Goal: Task Accomplishment & Management: Complete application form

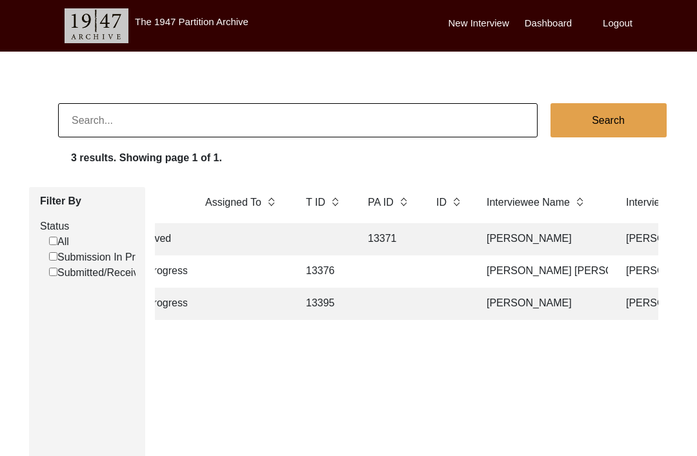
scroll to position [0, 161]
click at [403, 317] on td at bounding box center [387, 304] width 58 height 32
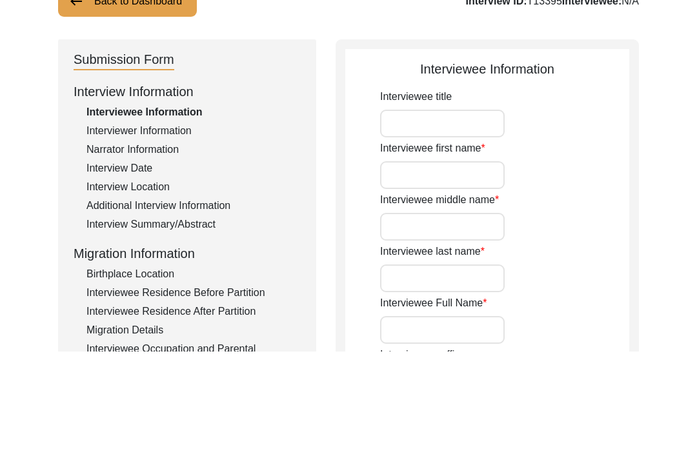
type input "Sudarshan"
type input "[PERSON_NAME]"
type input "[DATE]"
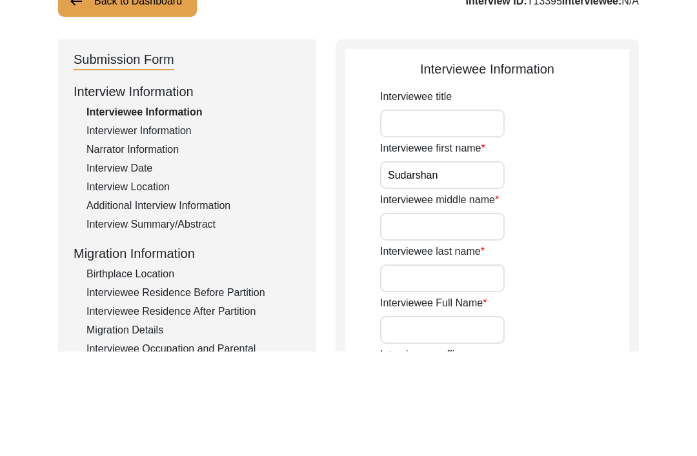
type input "82"
type input "[DEMOGRAPHIC_DATA]"
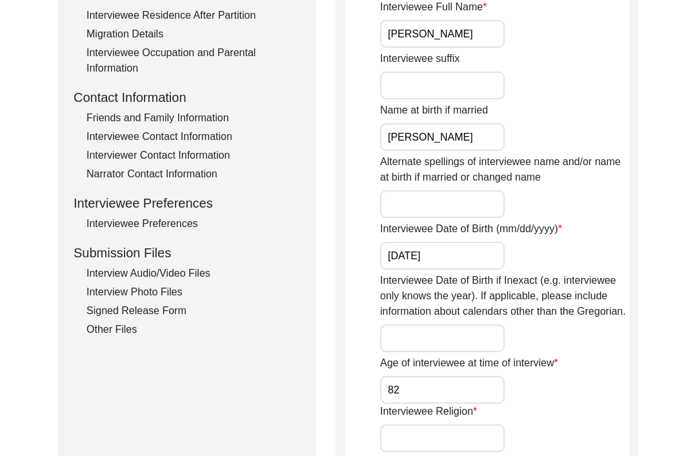
scroll to position [401, 0]
click at [172, 312] on div "Signed Release Form" at bounding box center [193, 310] width 214 height 15
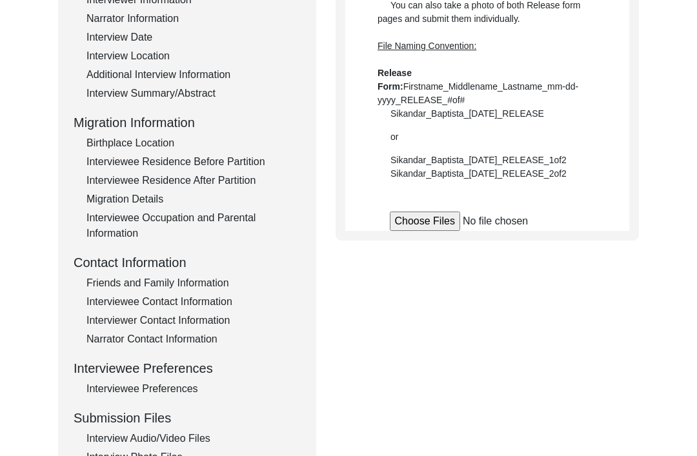
scroll to position [221, 0]
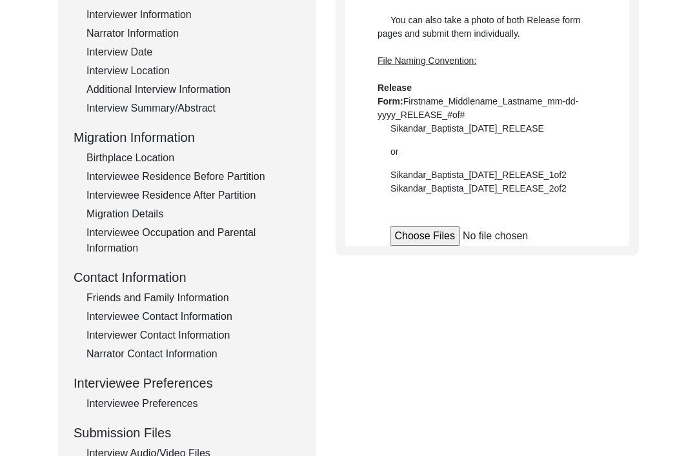
click at [428, 236] on input "file" at bounding box center [487, 235] width 195 height 19
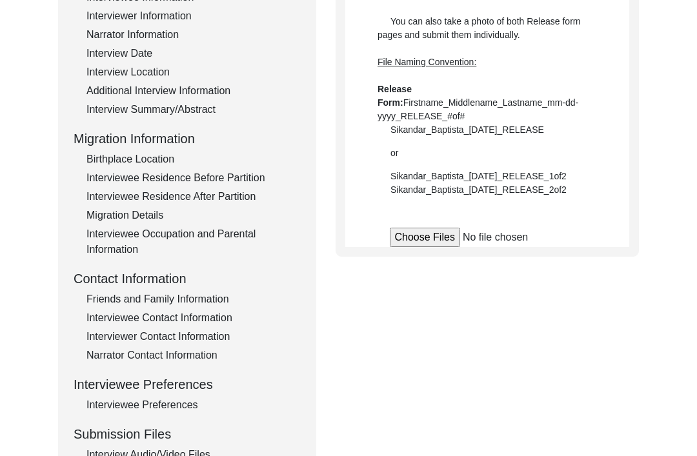
scroll to position [0, 0]
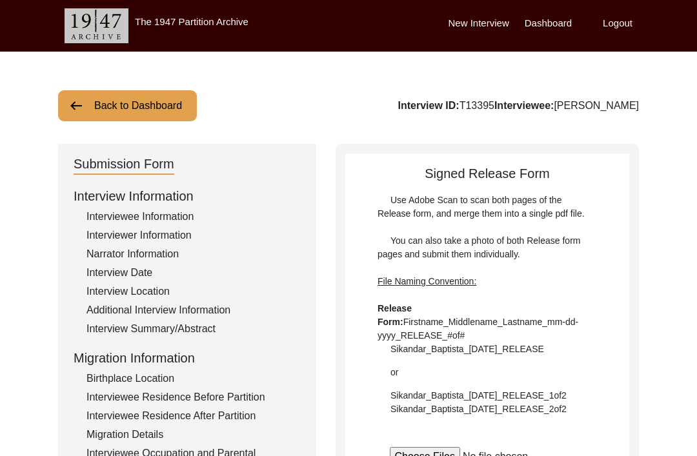
click at [110, 93] on button "Back to Dashboard" at bounding box center [127, 105] width 139 height 31
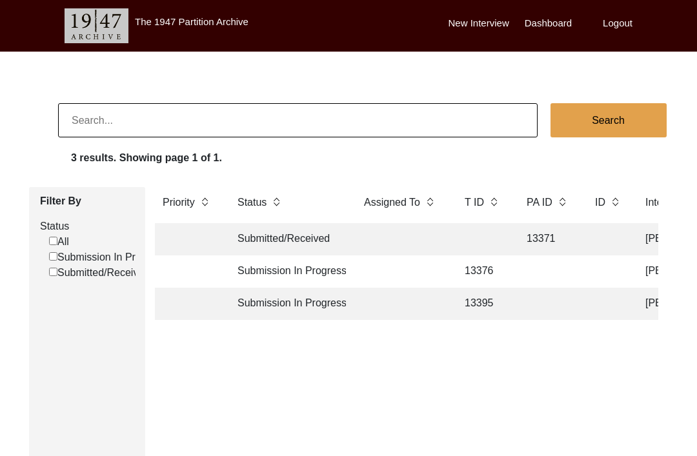
click at [600, 237] on td at bounding box center [607, 239] width 40 height 32
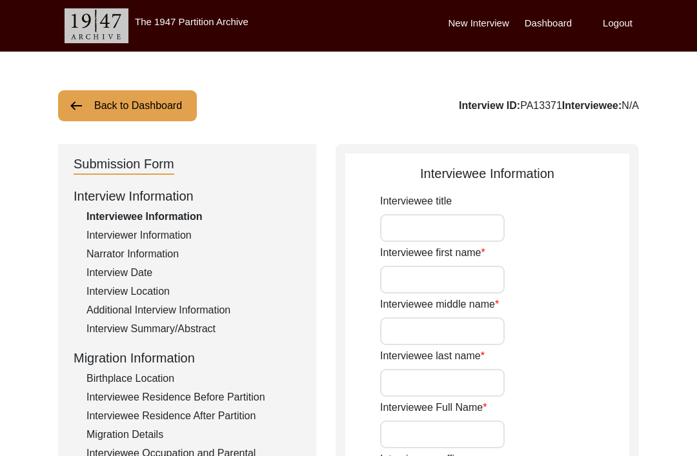
type input "Gian"
type input "Kaur"
type input "Puri"
type input "Gian Kaur Puri"
type input "Mrs"
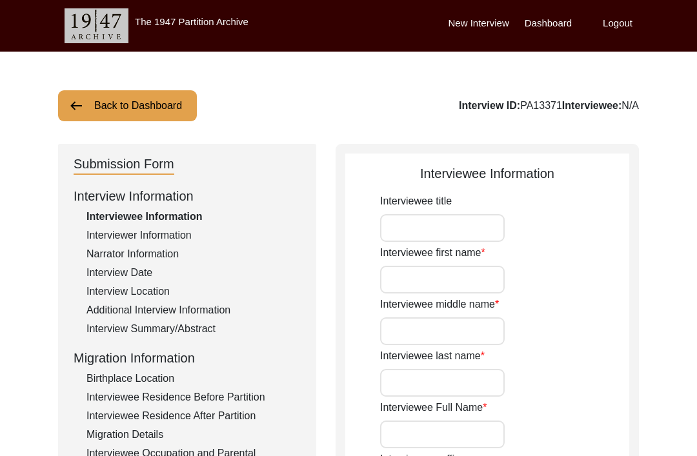
type input "Gian Kaur Duggal"
type input "None"
type input "10/20/1934"
type input "N/A"
type input "90"
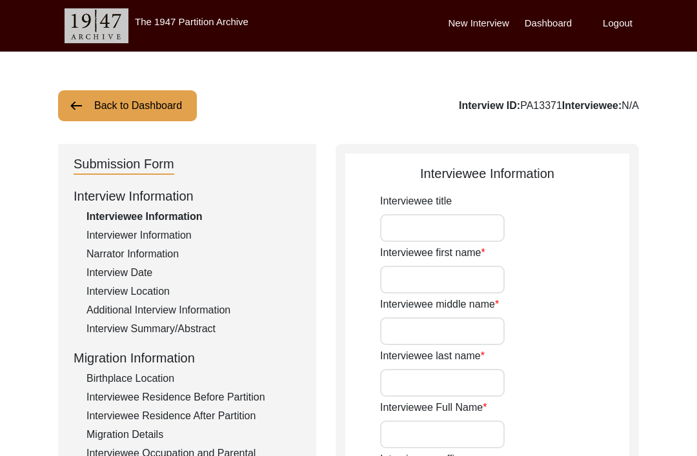
type input "[DEMOGRAPHIC_DATA]"
type input "No"
type input "Punjabi"
type input "[DEMOGRAPHIC_DATA]"
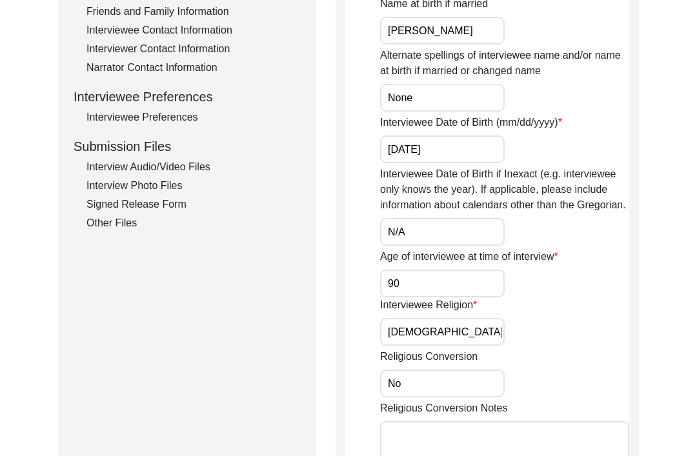
scroll to position [493, 0]
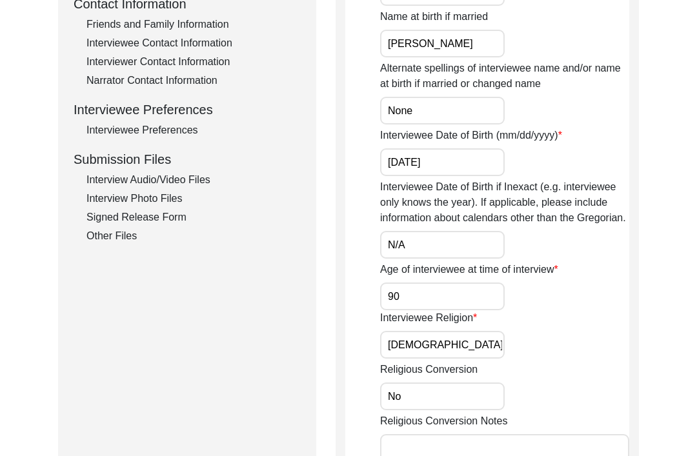
click at [185, 217] on div "Signed Release Form" at bounding box center [193, 217] width 214 height 15
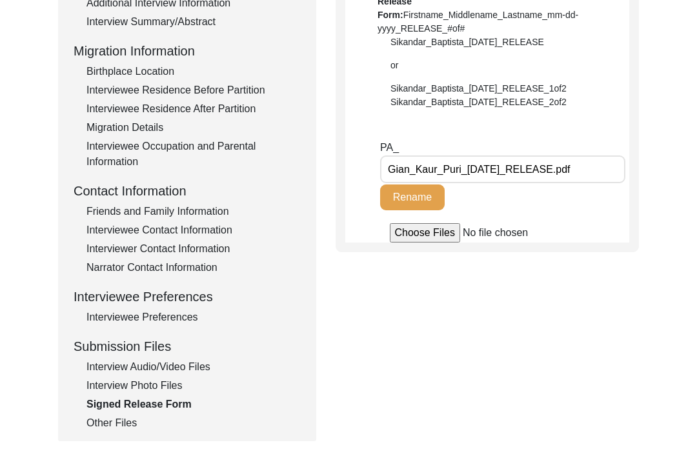
scroll to position [303, 0]
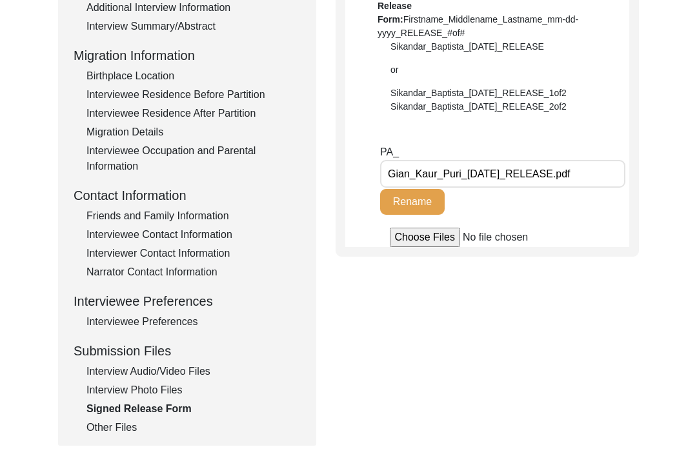
click at [574, 164] on input "Gian_Kaur_Puri_06-09-2025_RELEASE.pdf" at bounding box center [502, 174] width 245 height 28
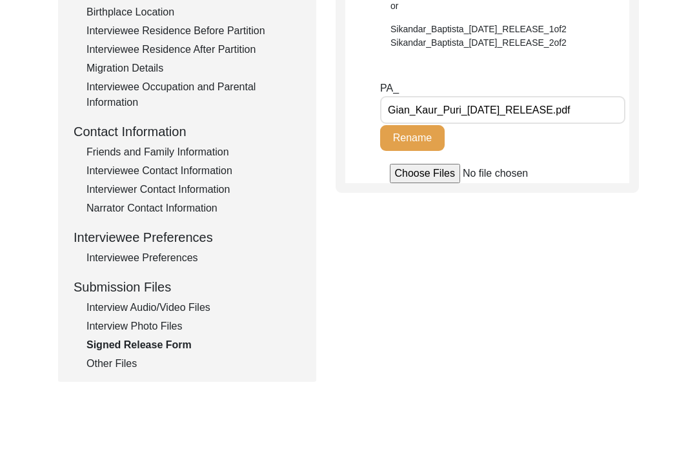
scroll to position [366, 0]
click at [132, 358] on div "Other Files" at bounding box center [193, 363] width 214 height 15
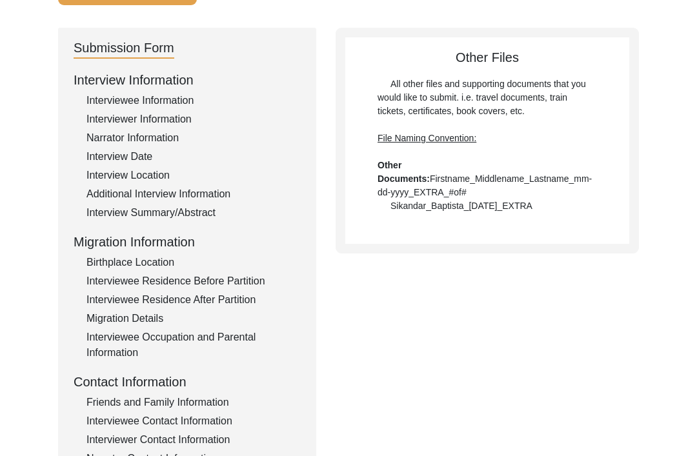
scroll to position [74, 0]
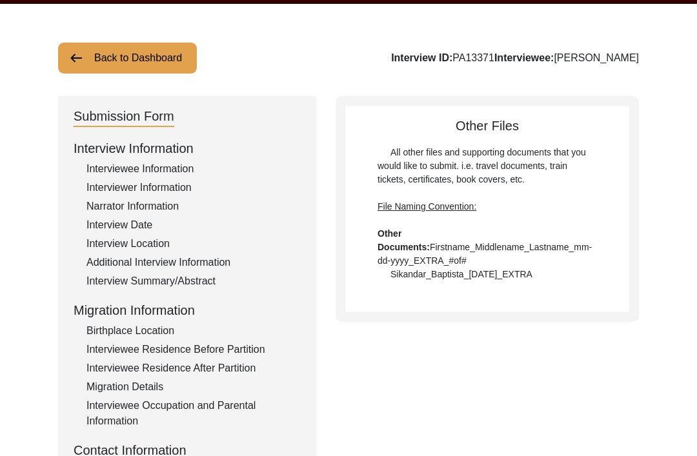
click at [163, 64] on button "Back to Dashboard" at bounding box center [127, 58] width 139 height 31
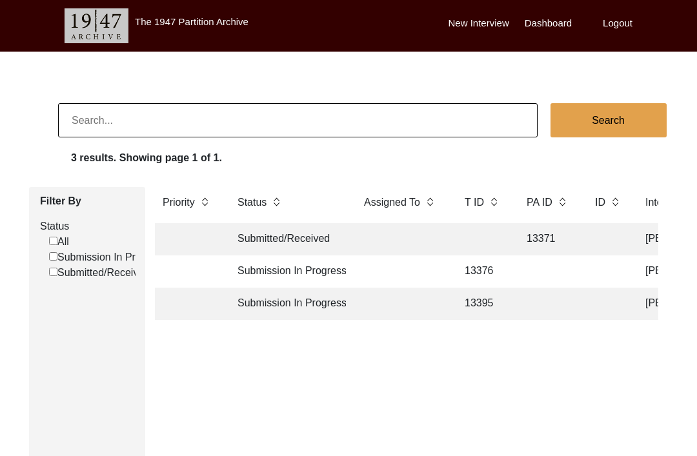
click at [569, 300] on td at bounding box center [548, 304] width 58 height 32
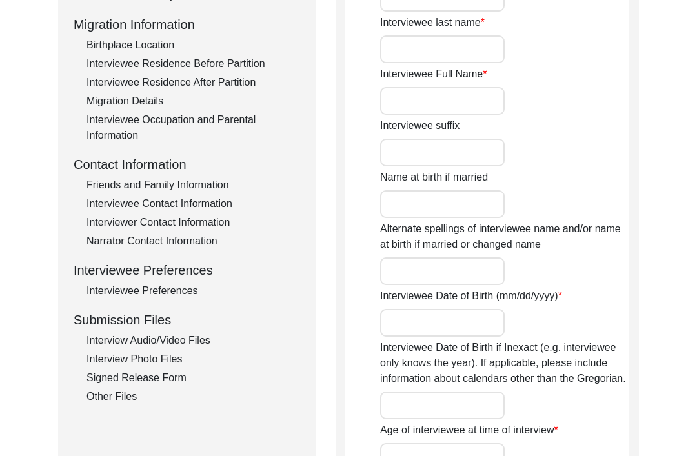
type input "Sudarshan"
type input "[PERSON_NAME]"
type input "[DATE]"
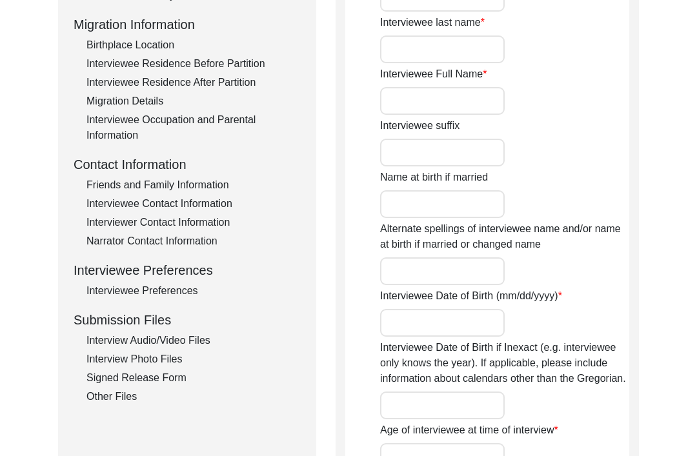
type input "82"
type input "[DEMOGRAPHIC_DATA]"
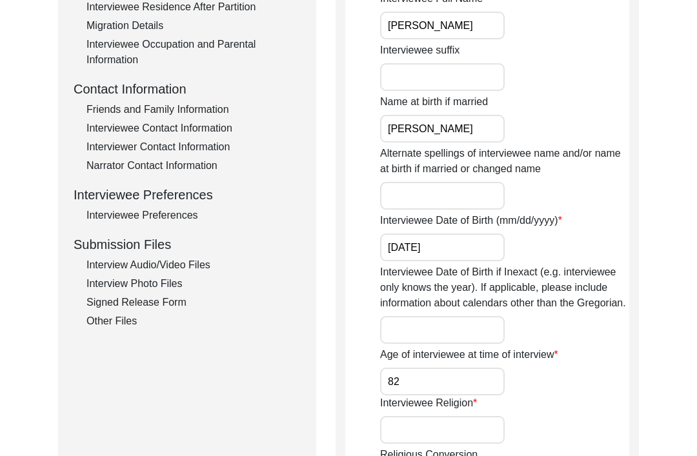
scroll to position [409, 0]
click at [177, 300] on div "Signed Release Form" at bounding box center [193, 302] width 214 height 15
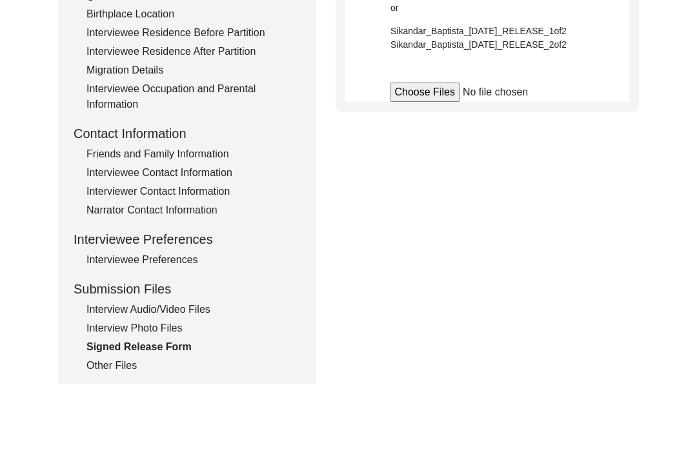
scroll to position [358, 0]
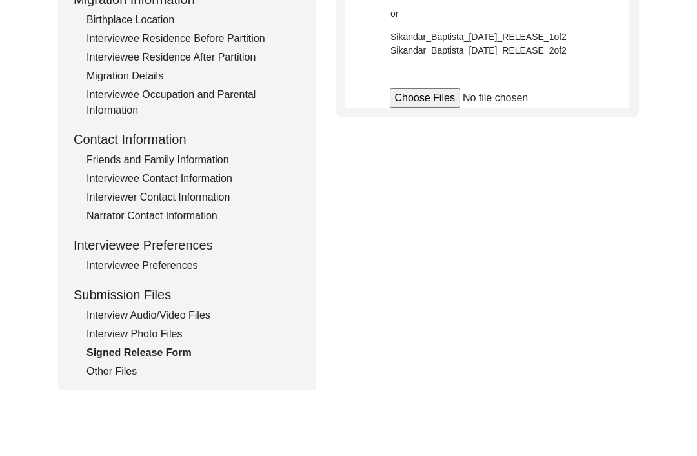
click at [445, 96] on input "file" at bounding box center [487, 98] width 195 height 19
type input "C:\fakepath\Sudarshan_Nagpal_09-27-2025_RELEASE_2of2.pdf"
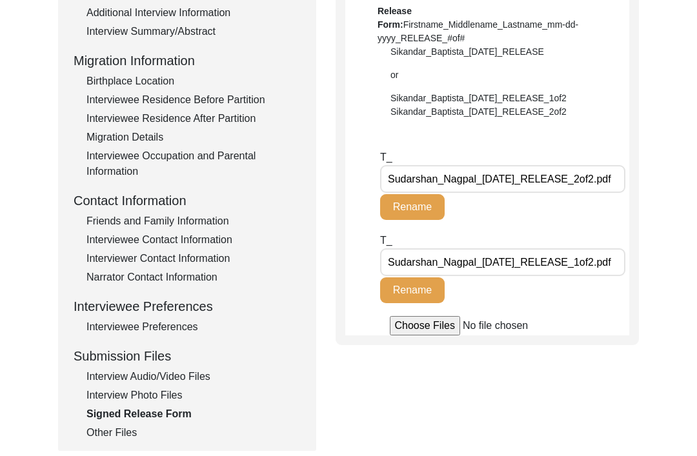
scroll to position [300, 0]
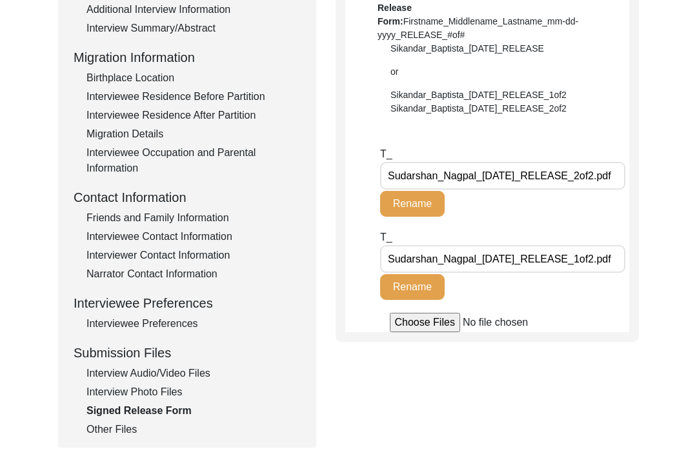
click at [175, 394] on div "Interview Photo Files" at bounding box center [193, 392] width 214 height 15
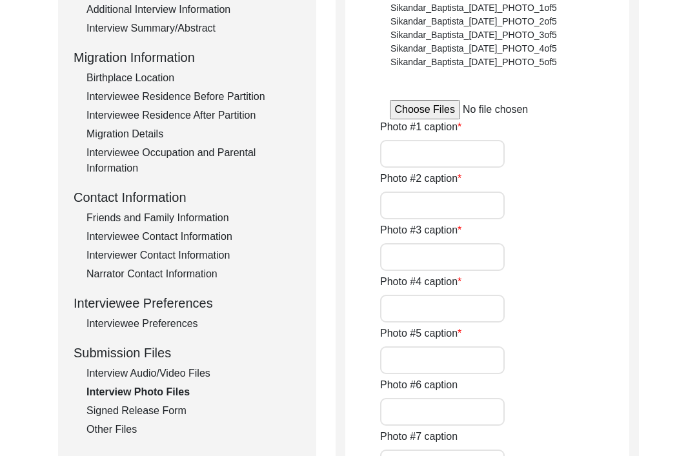
scroll to position [301, 0]
click at [200, 370] on div "Interview Audio/Video Files" at bounding box center [193, 373] width 214 height 15
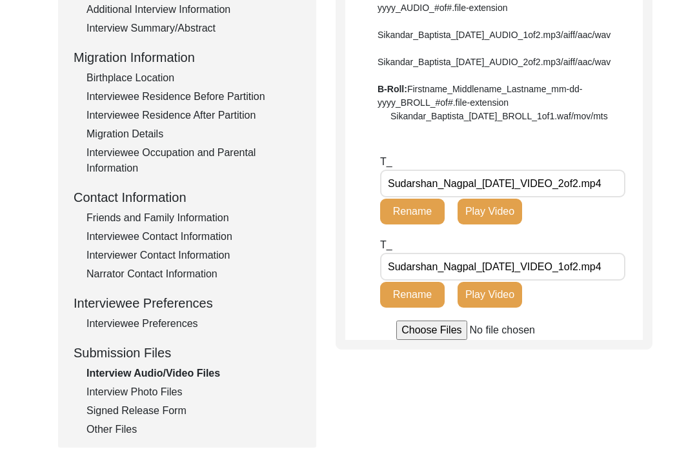
click at [168, 317] on div "Interviewee Preferences" at bounding box center [193, 323] width 214 height 15
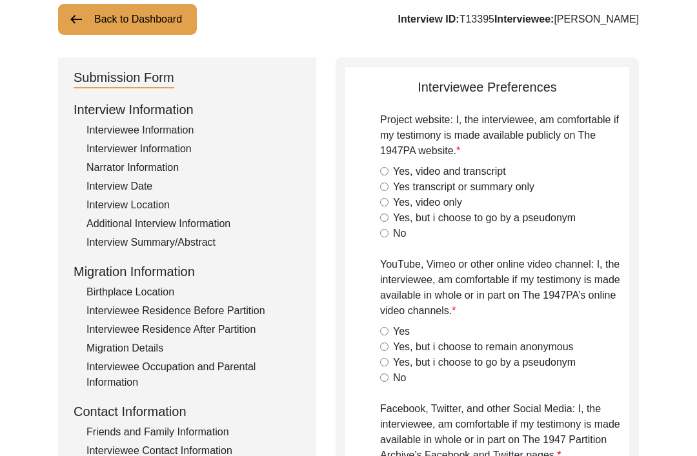
scroll to position [86, 0]
click at [388, 201] on input "Yes, video only" at bounding box center [384, 203] width 8 height 8
radio input "true"
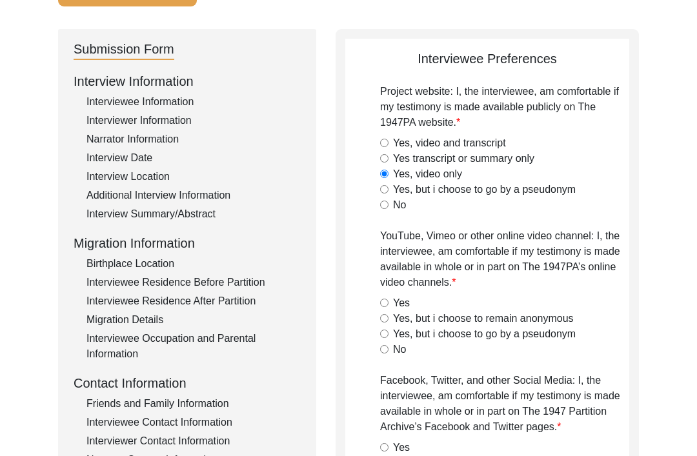
scroll to position [116, 0]
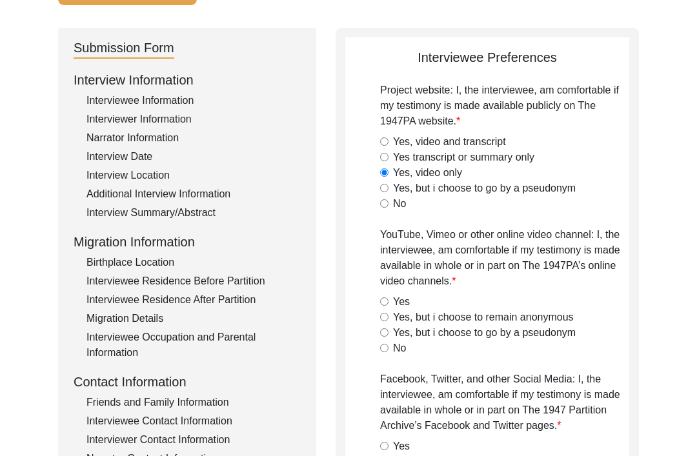
click at [382, 297] on input "Yes" at bounding box center [384, 301] width 8 height 8
radio input "true"
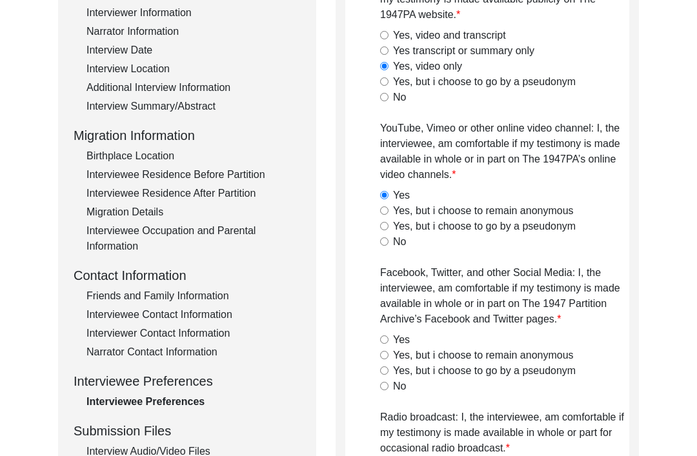
scroll to position [230, 0]
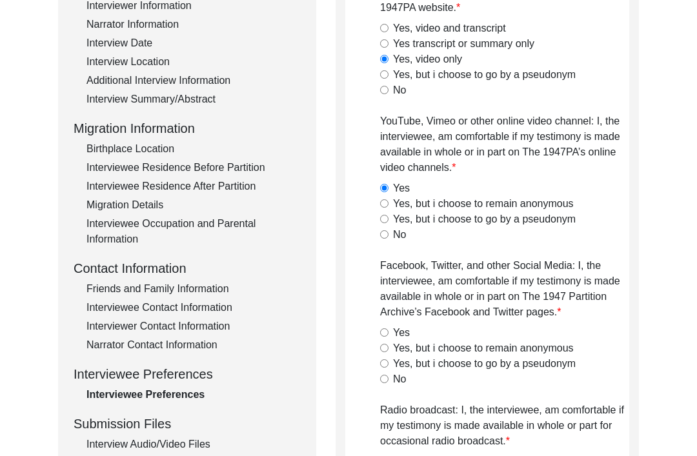
click at [384, 330] on input "Yes" at bounding box center [384, 332] width 8 height 8
radio input "true"
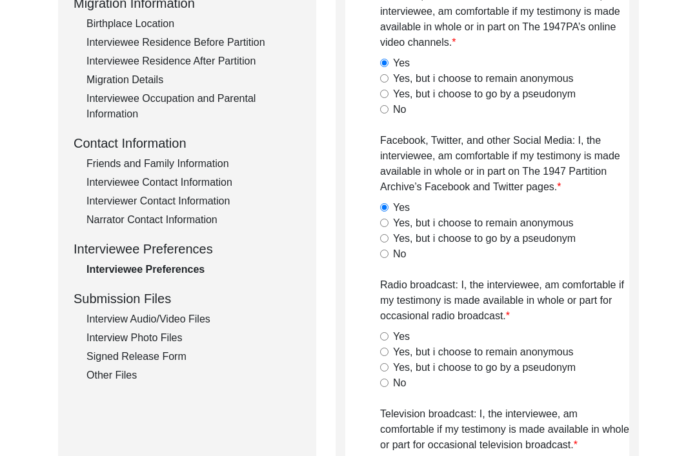
click at [381, 334] on input "Yes" at bounding box center [384, 337] width 8 height 8
radio input "true"
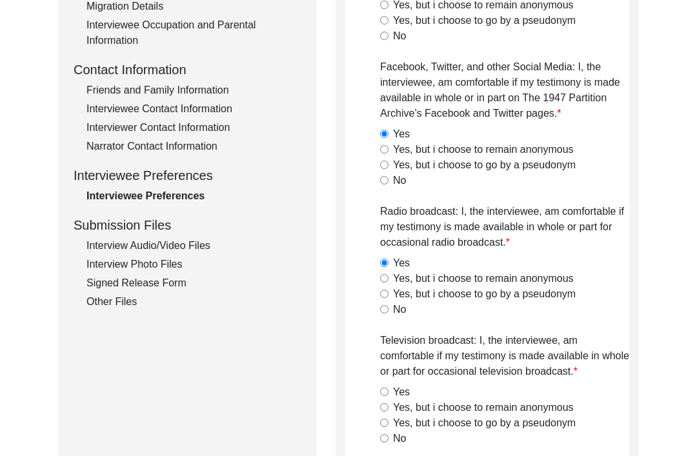
click at [386, 394] on input "Yes" at bounding box center [384, 392] width 8 height 8
radio input "true"
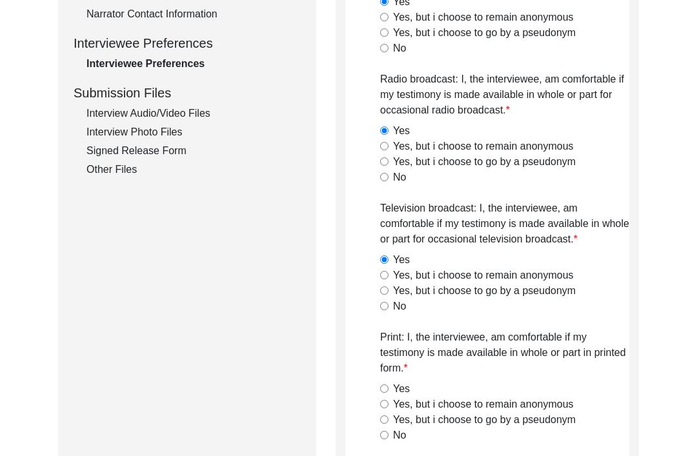
click at [393, 387] on label "Yes" at bounding box center [401, 389] width 17 height 15
click at [388, 387] on input "Yes" at bounding box center [384, 389] width 8 height 8
radio input "true"
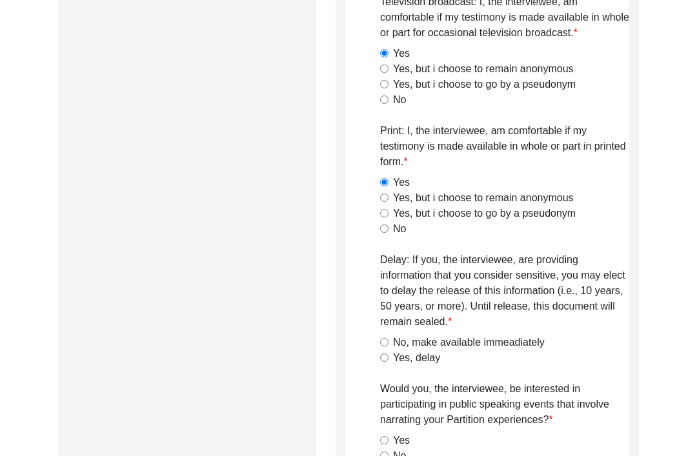
click at [386, 359] on input "Yes, delay" at bounding box center [384, 358] width 8 height 8
radio input "true"
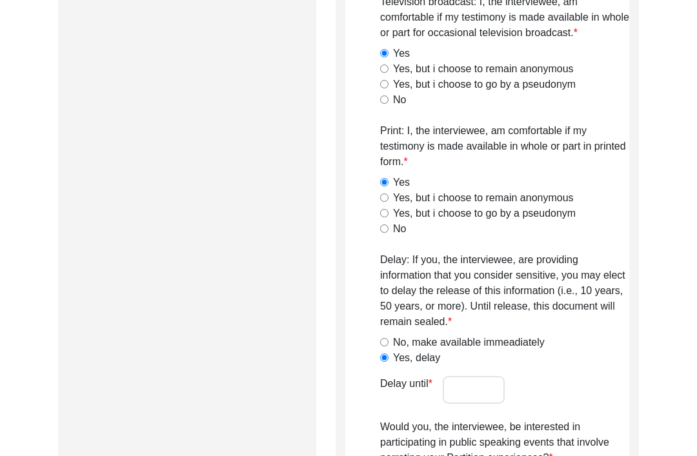
click at [388, 339] on input "No, make available immeadiately" at bounding box center [384, 342] width 8 height 8
radio input "true"
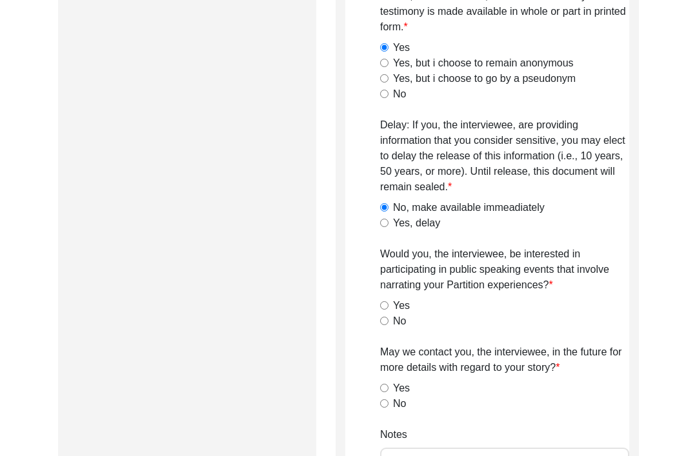
scroll to position [902, 0]
click at [394, 316] on label "No" at bounding box center [399, 321] width 13 height 15
click at [388, 317] on input "No" at bounding box center [384, 321] width 8 height 8
radio input "true"
click at [400, 381] on label "Yes" at bounding box center [401, 388] width 17 height 15
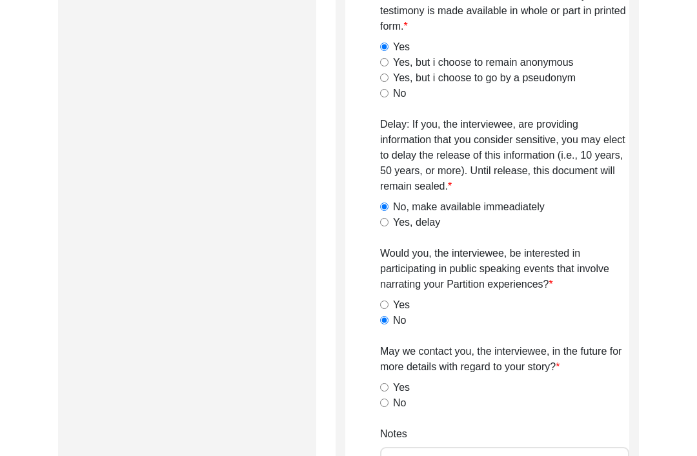
click at [388, 384] on input "Yes" at bounding box center [384, 388] width 8 height 8
radio input "true"
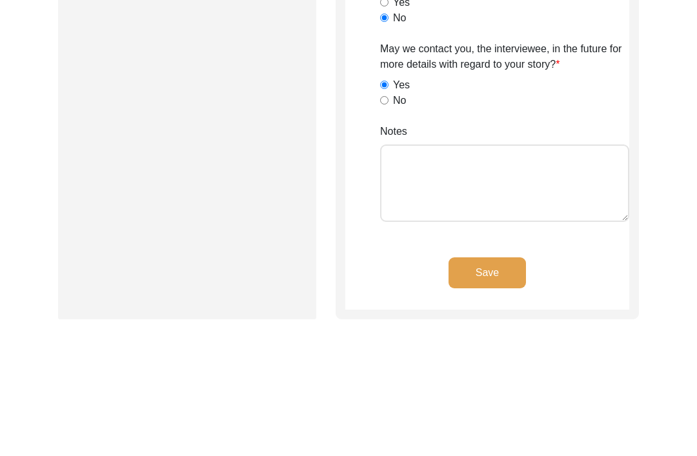
scroll to position [1211, 0]
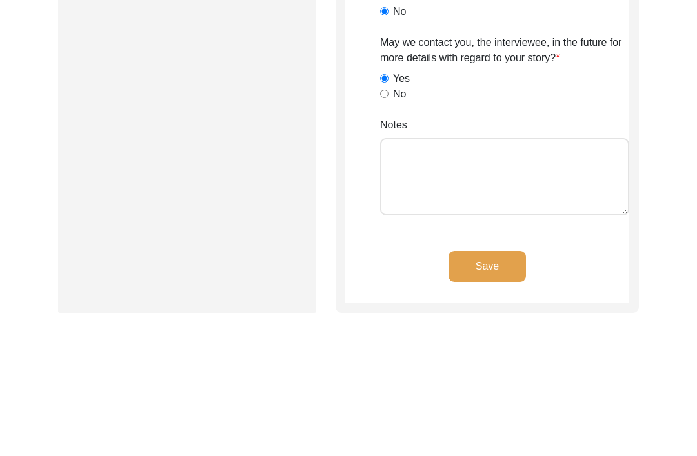
click at [501, 264] on button "Save" at bounding box center [486, 266] width 77 height 31
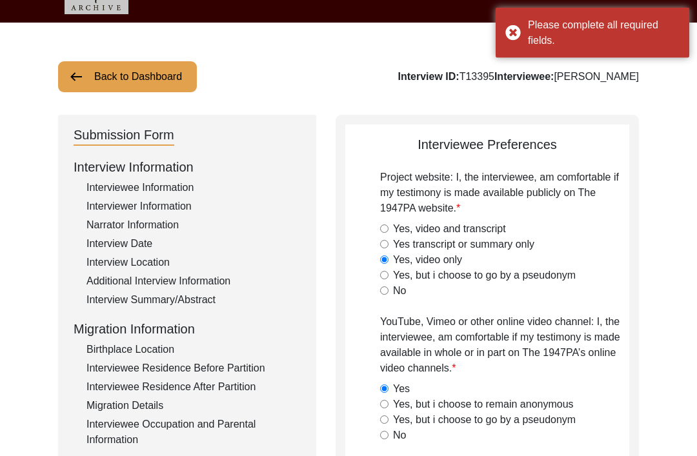
scroll to position [0, 0]
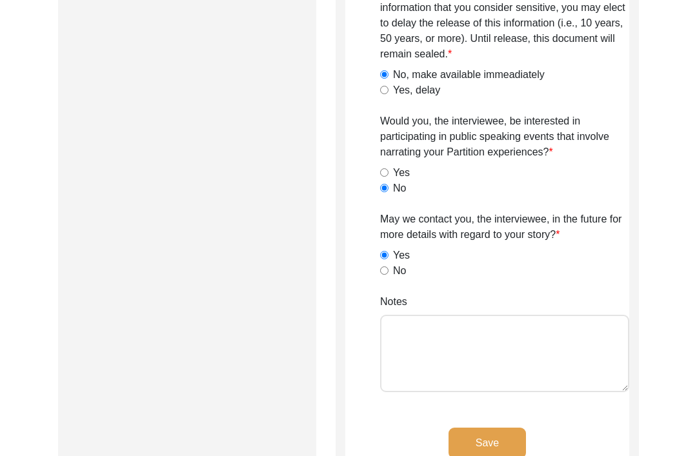
click at [499, 445] on button "Save" at bounding box center [486, 443] width 77 height 31
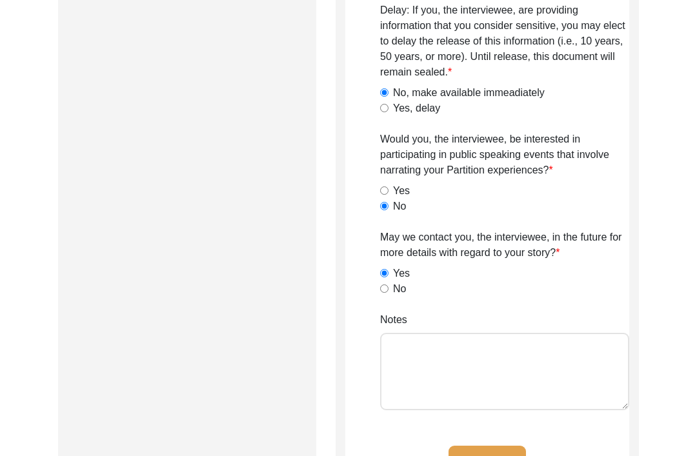
scroll to position [1017, 0]
click at [486, 449] on button "Save" at bounding box center [486, 461] width 77 height 31
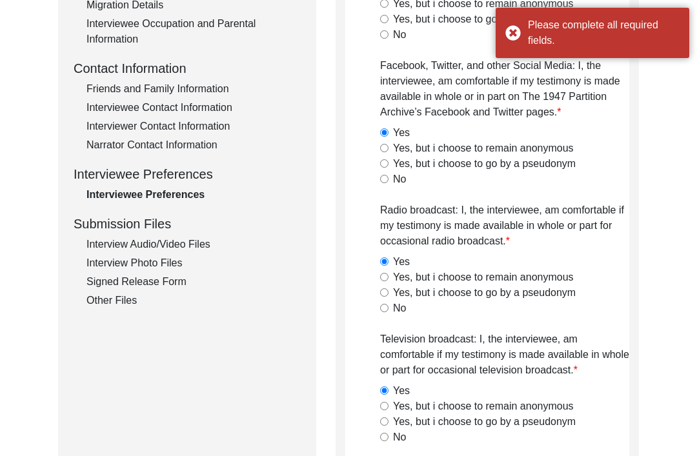
scroll to position [415, 0]
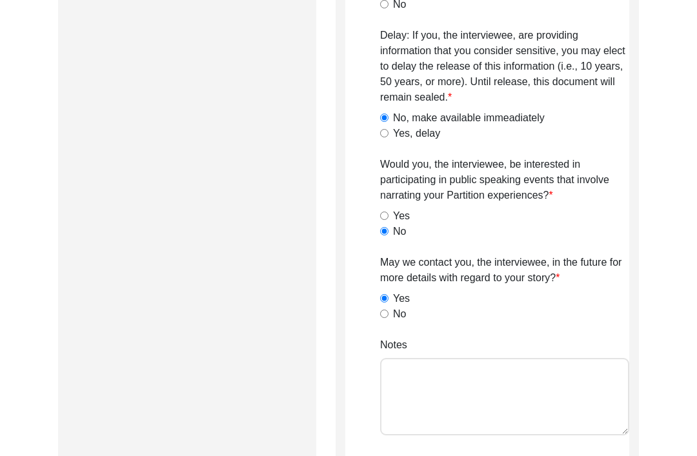
click at [436, 377] on textarea "Notes" at bounding box center [504, 397] width 249 height 77
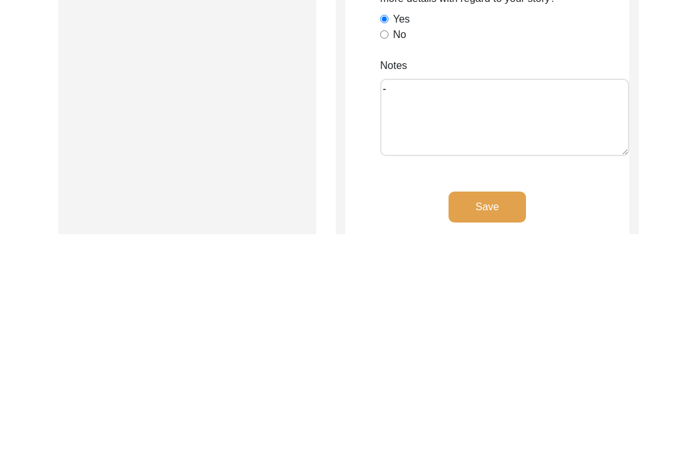
type textarea "-"
click at [503, 414] on button "Save" at bounding box center [486, 429] width 77 height 31
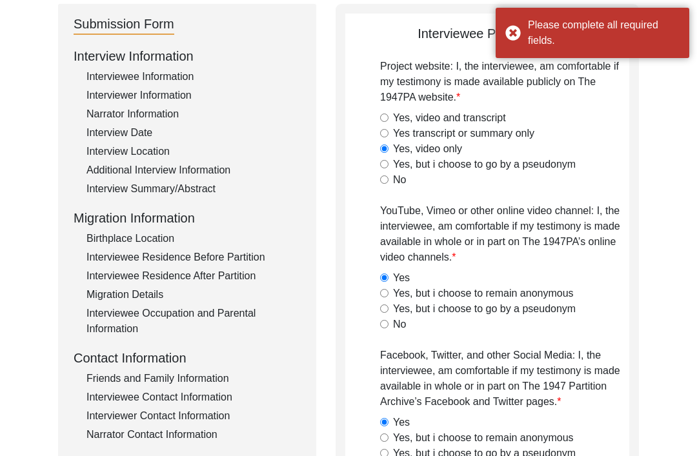
scroll to position [0, 0]
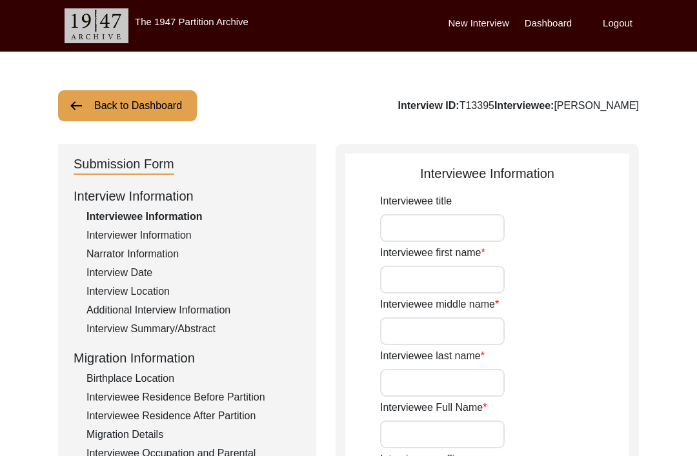
type input "Sudarshan"
type input "[PERSON_NAME]"
type input "[DATE]"
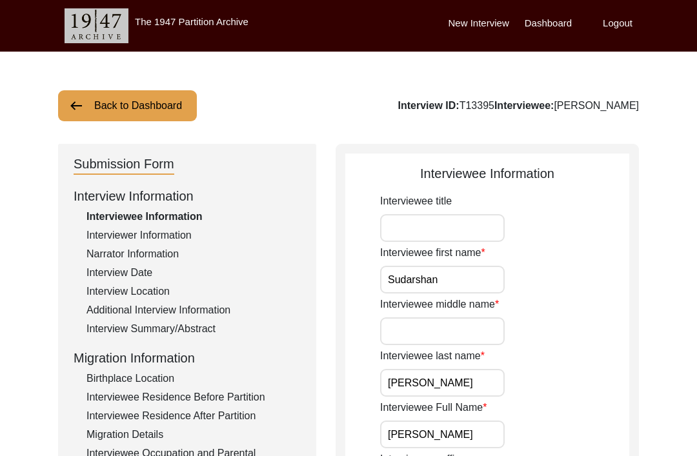
type input "82"
type input "[DEMOGRAPHIC_DATA]"
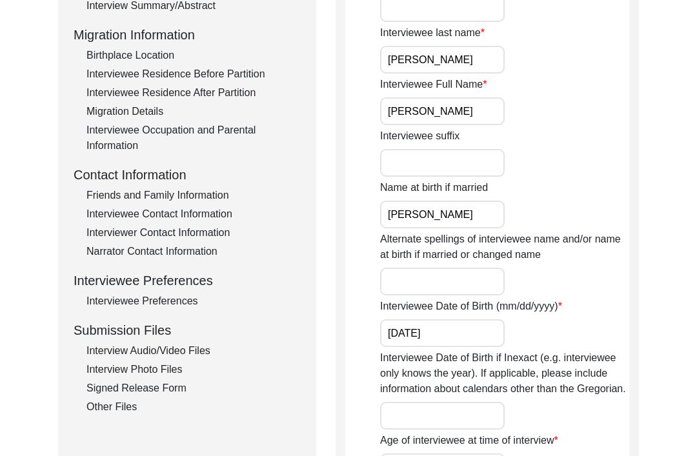
scroll to position [323, 0]
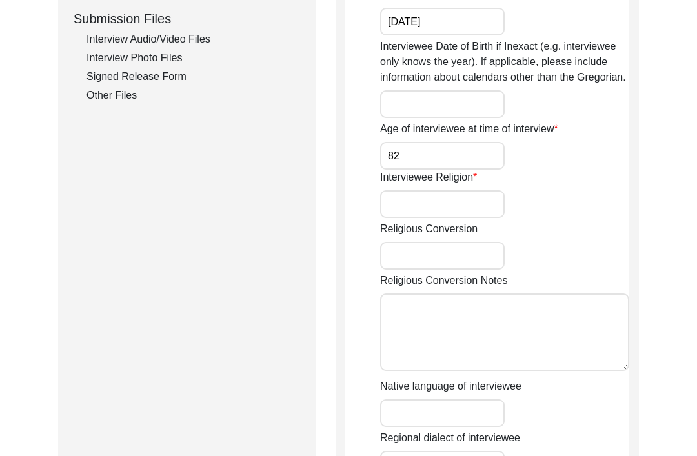
click at [443, 159] on input "82" at bounding box center [442, 157] width 125 height 28
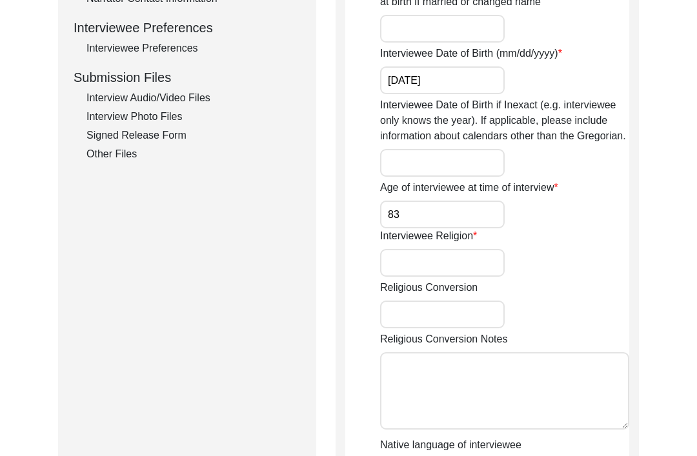
scroll to position [576, 0]
type input "83"
click at [455, 258] on input "Interviewee Religion" at bounding box center [442, 263] width 125 height 28
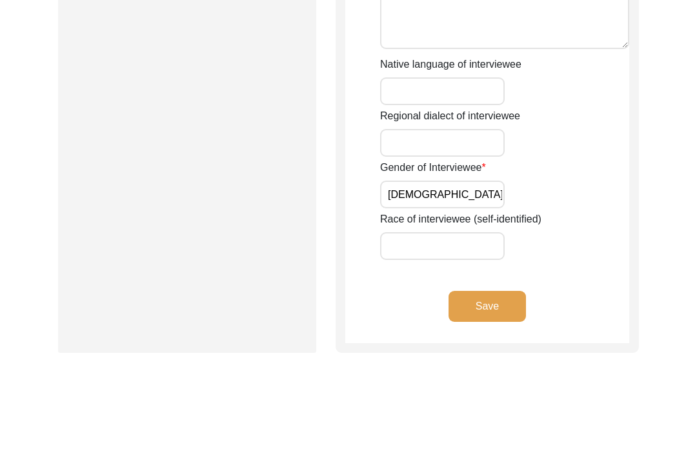
type input "[DEMOGRAPHIC_DATA]"
click at [483, 308] on button "Save" at bounding box center [486, 307] width 77 height 31
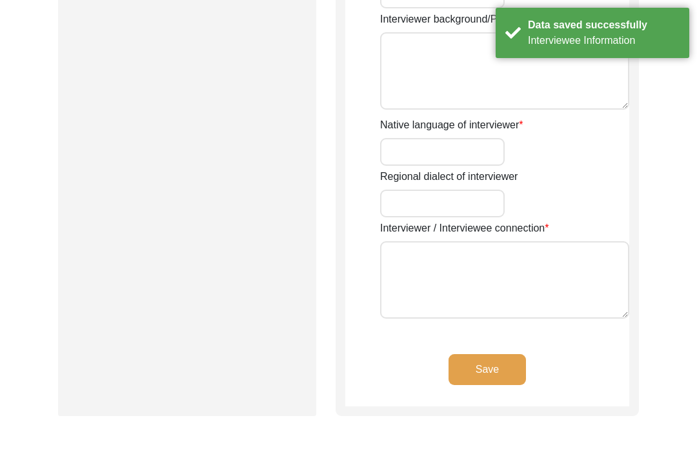
type input "[PERSON_NAME]"
type input "Puri"
type input "[PERSON_NAME] Puri"
type input "[DEMOGRAPHIC_DATA]"
type input "[DATE]"
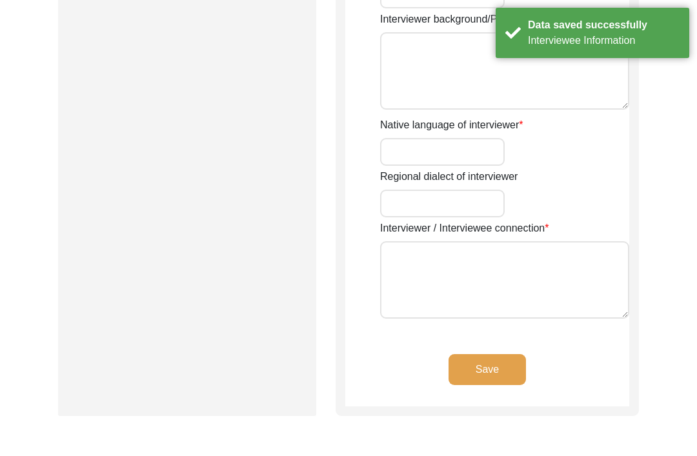
type input "Student"
type textarea "I have done graduation in History and I am currently pursuing Masters in Sociol…"
type input "Punjabi"
type textarea "N/A. I received an email regarding the lead."
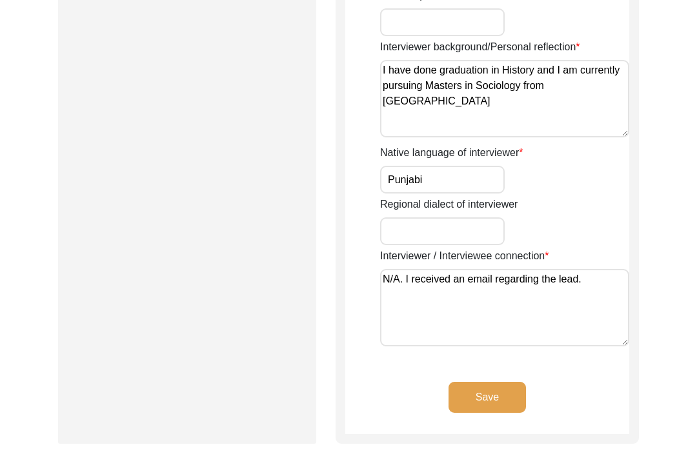
scroll to position [1060, 0]
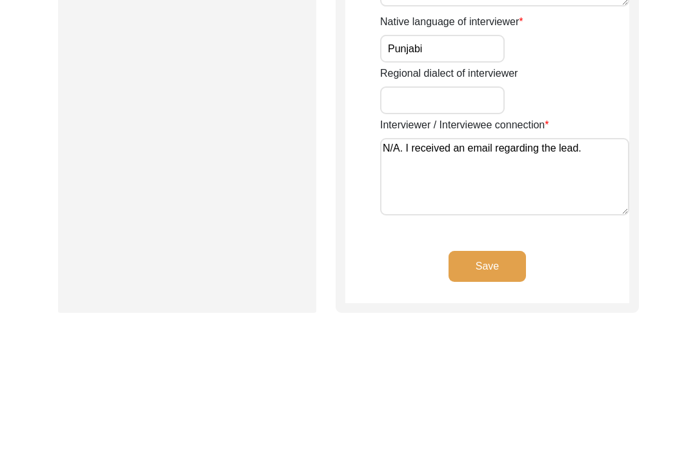
click at [504, 266] on button "Save" at bounding box center [486, 266] width 77 height 31
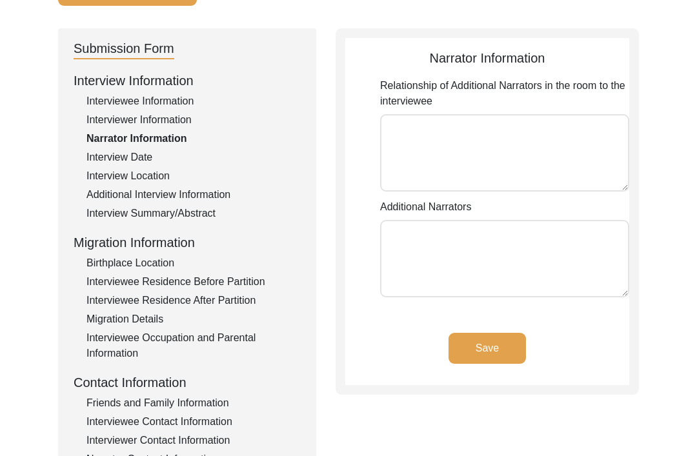
scroll to position [115, 0]
click at [481, 150] on textarea "Relationship of Additional Narrators in the room to the interviewee" at bounding box center [504, 152] width 249 height 77
type textarea "She is the daughter of the interviewee"
click at [494, 356] on button "Save" at bounding box center [486, 349] width 77 height 31
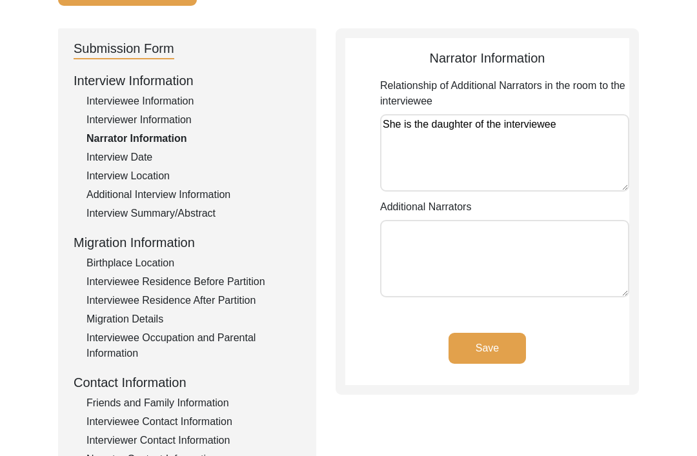
scroll to position [115, 0]
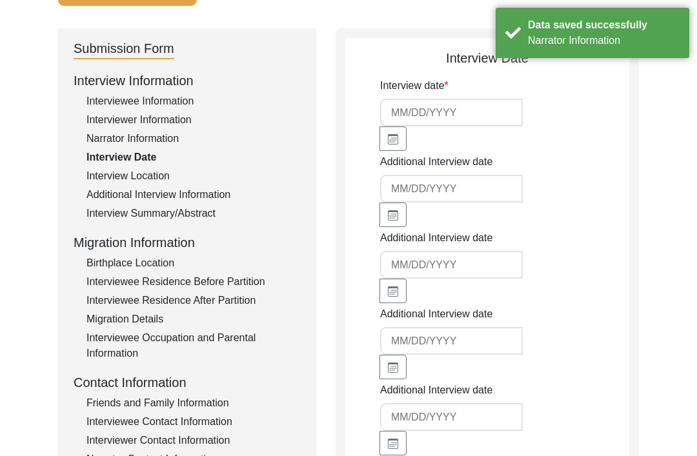
type input "[DATE]"
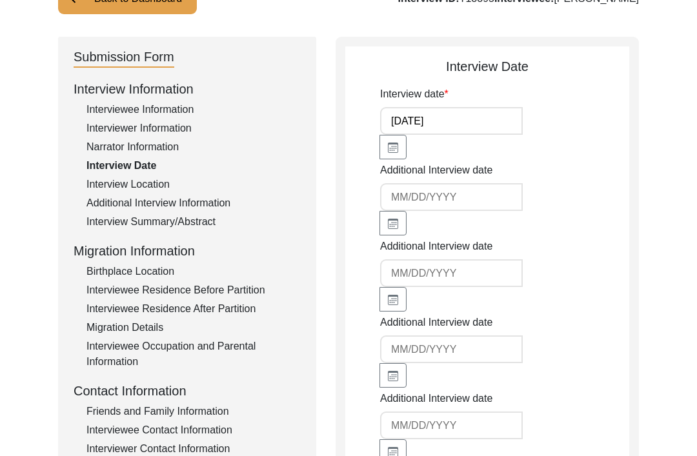
scroll to position [39, 0]
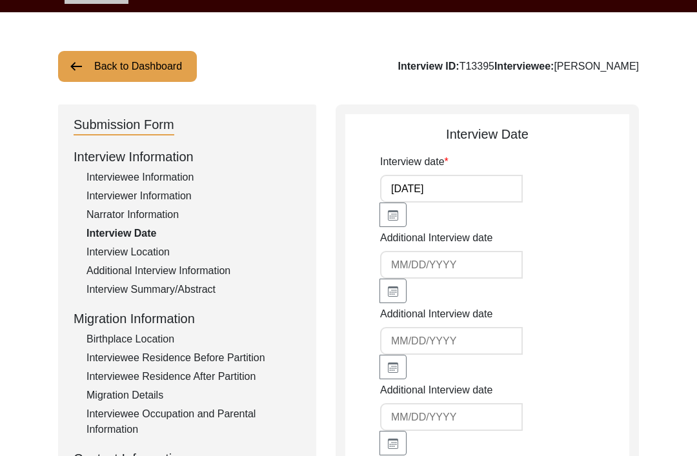
click at [186, 177] on div "Interviewee Information" at bounding box center [193, 177] width 214 height 15
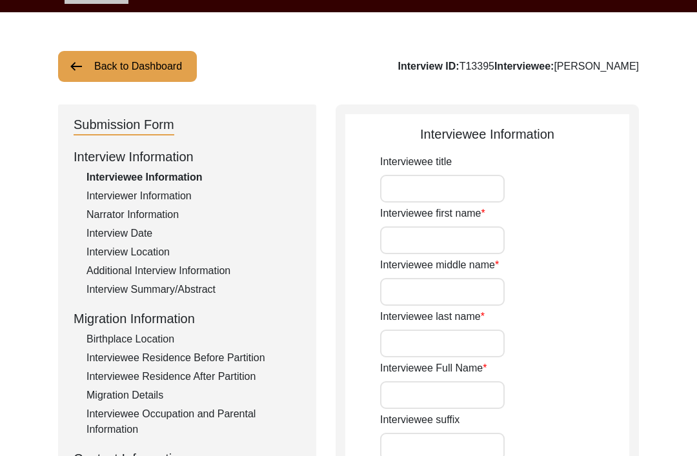
type input "Sudarshan"
type input "[PERSON_NAME]"
type input "[DATE]"
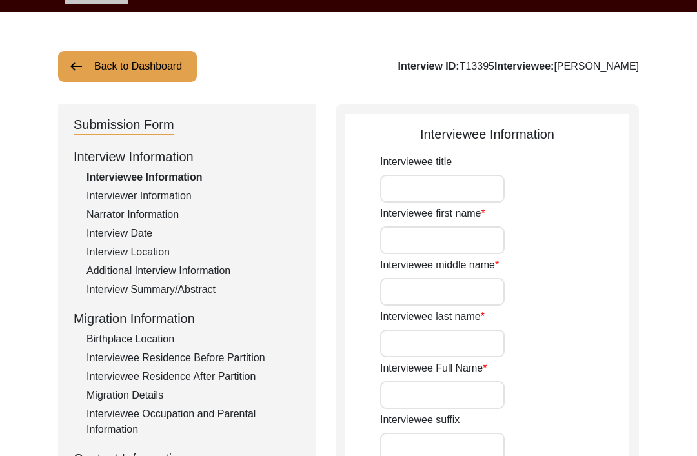
type input "83"
type input "[DEMOGRAPHIC_DATA]"
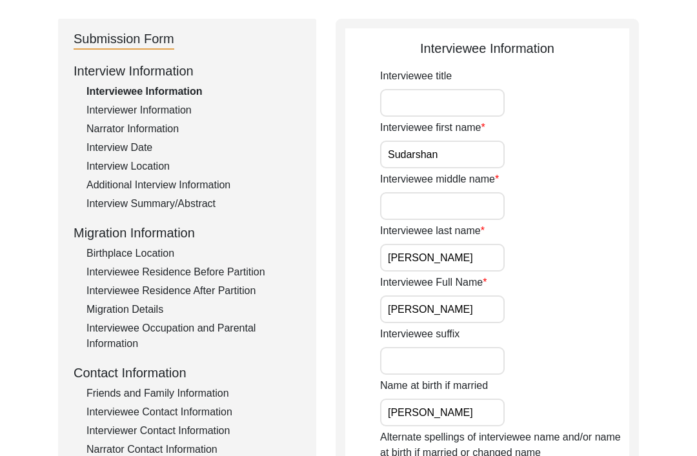
click at [145, 148] on div "Interview Date" at bounding box center [193, 148] width 214 height 15
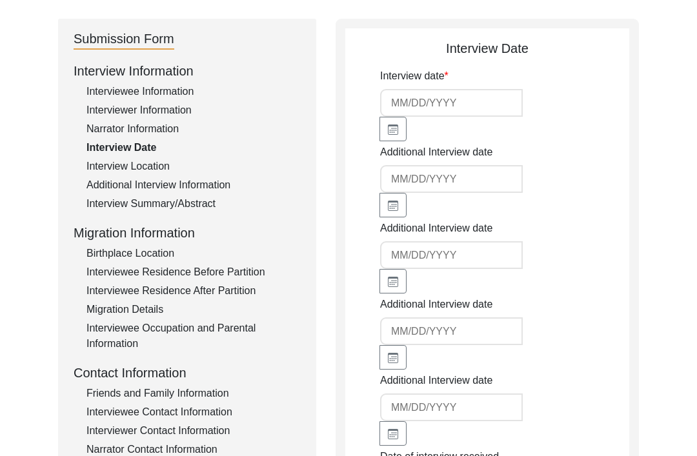
type input "[DATE]"
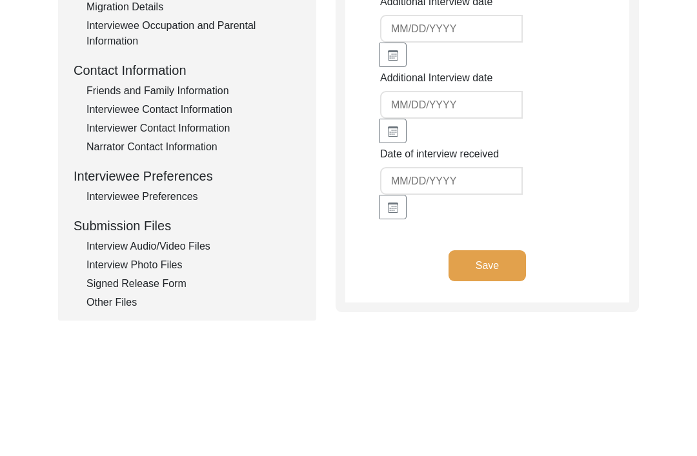
click at [501, 261] on button "Save" at bounding box center [486, 266] width 77 height 31
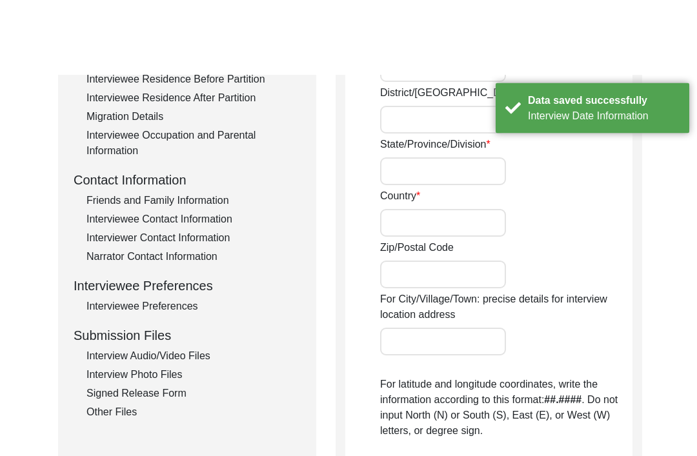
radio input "true"
type input "[GEOGRAPHIC_DATA]"
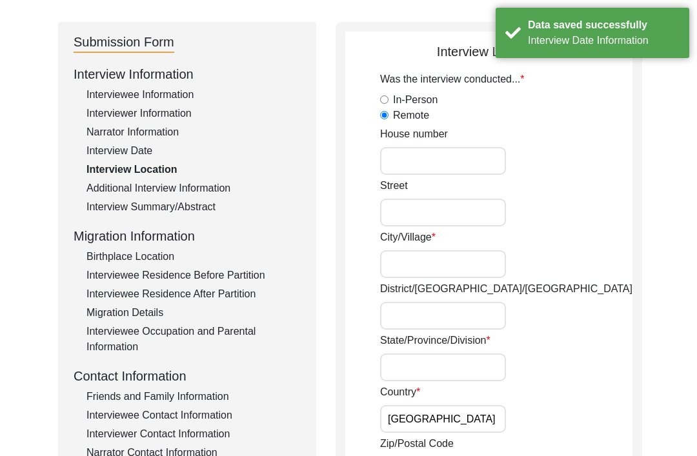
scroll to position [119, 0]
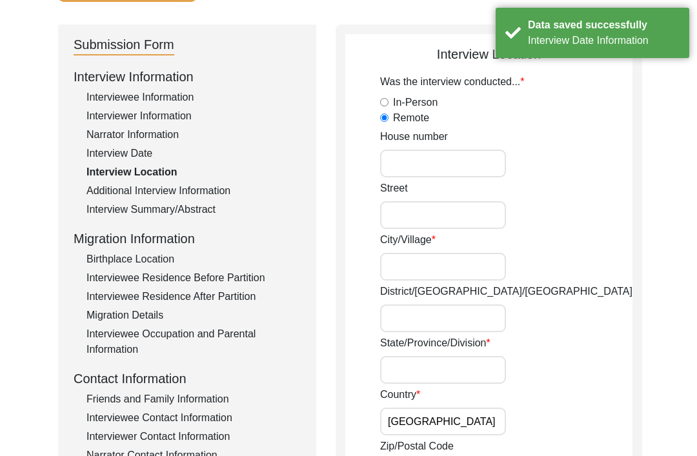
click at [447, 166] on input "House number" at bounding box center [443, 164] width 126 height 28
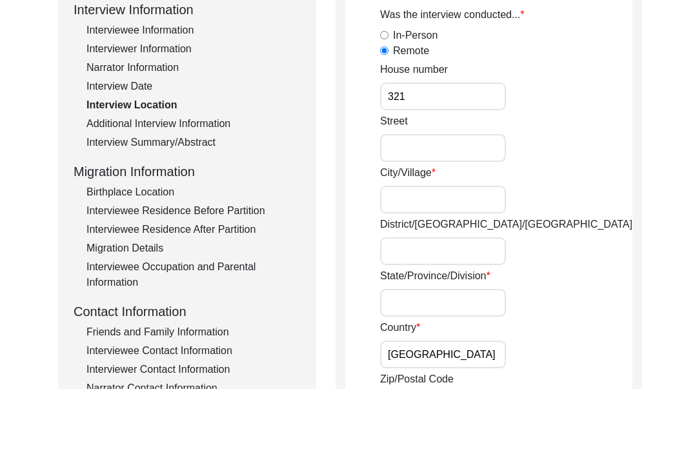
type input "321"
click at [450, 201] on input "Street" at bounding box center [443, 215] width 126 height 28
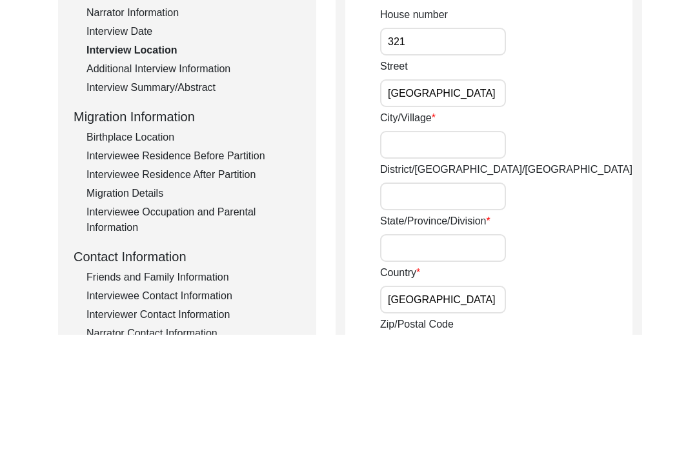
type input "[GEOGRAPHIC_DATA]"
click at [458, 253] on input "City/Village" at bounding box center [443, 267] width 126 height 28
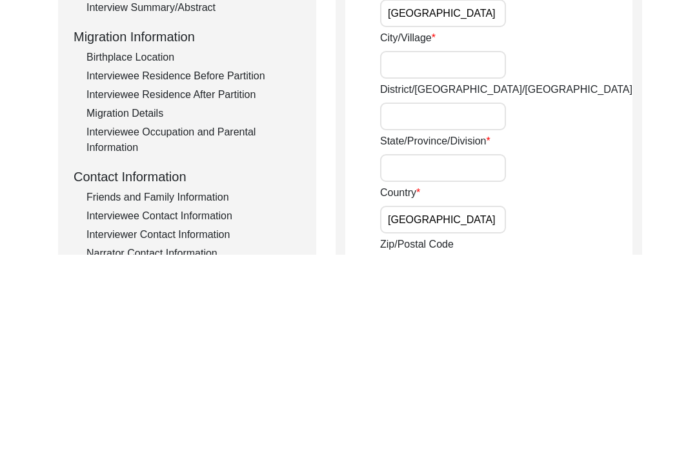
click at [453, 356] on input "State/Province/Division" at bounding box center [443, 370] width 126 height 28
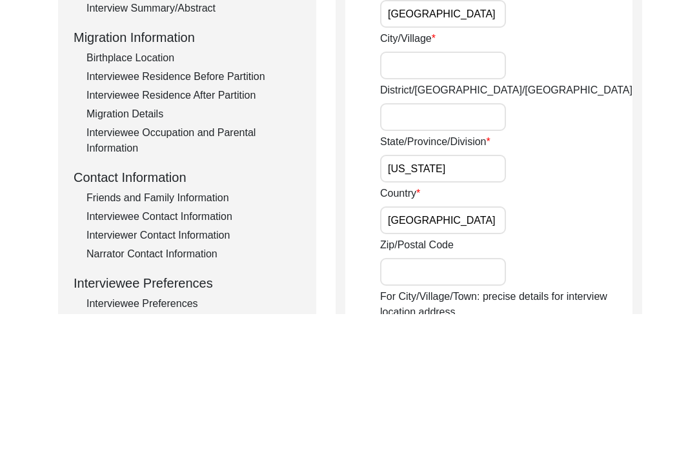
scroll to position [254, 0]
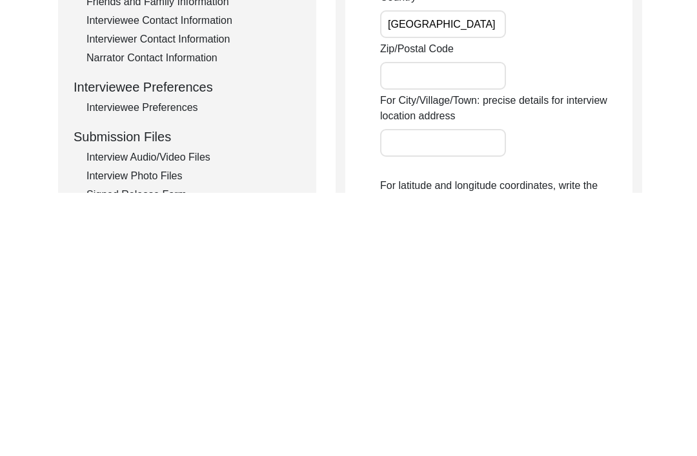
type input "[US_STATE]"
click at [457, 325] on input "Zip/Postal Code" at bounding box center [443, 339] width 126 height 28
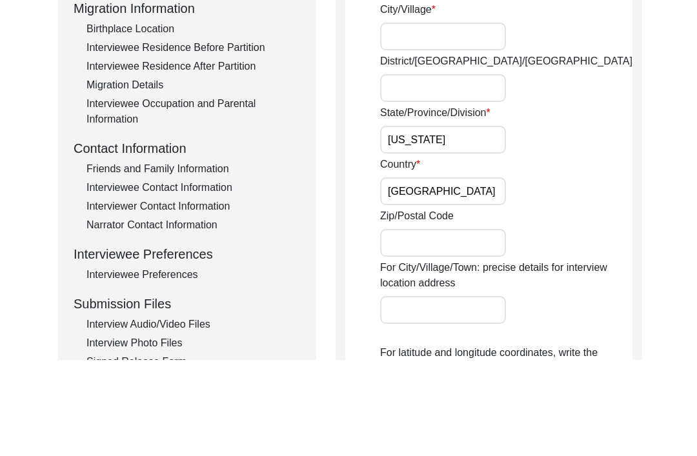
click at [458, 119] on input "City/Village" at bounding box center [443, 133] width 126 height 28
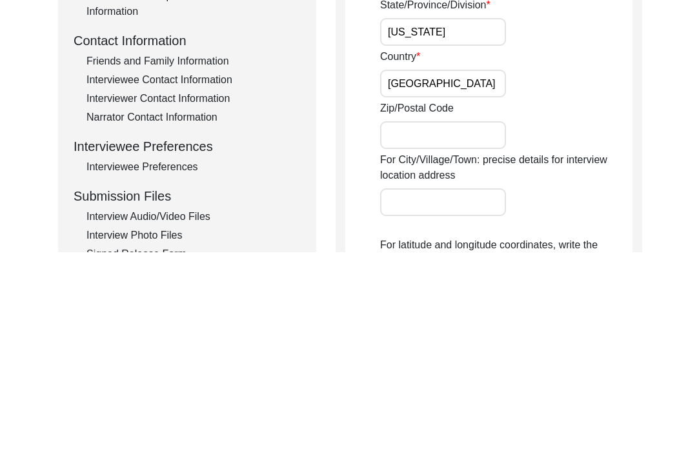
type input "[GEOGRAPHIC_DATA]"
click at [473, 325] on input "Zip/Postal Code" at bounding box center [443, 339] width 126 height 28
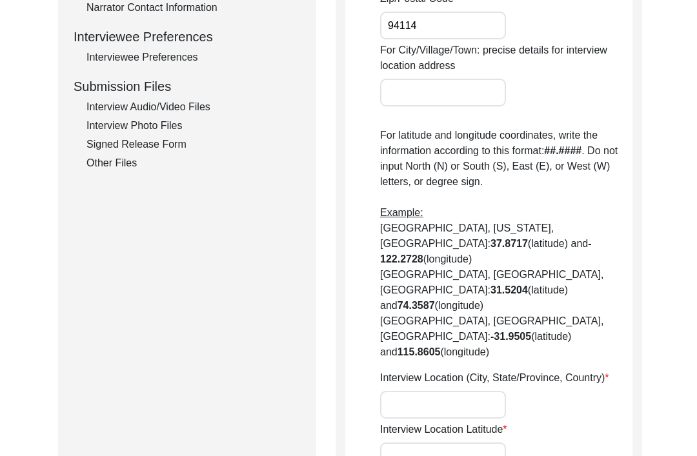
scroll to position [572, 0]
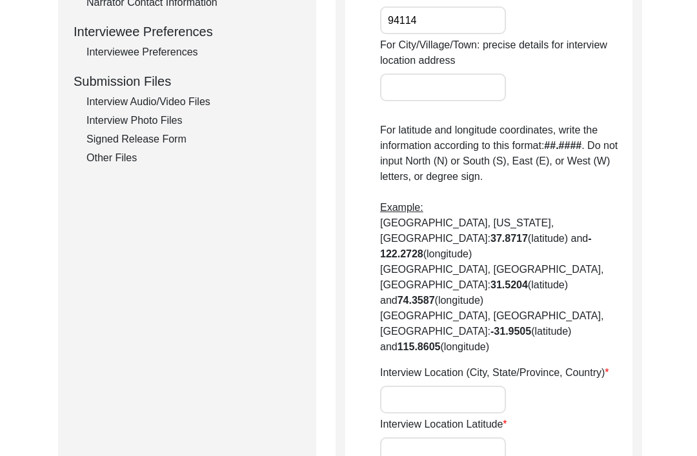
type input "94114"
click at [450, 386] on input "Interview Location (City, State/Province, Country)" at bounding box center [443, 400] width 126 height 28
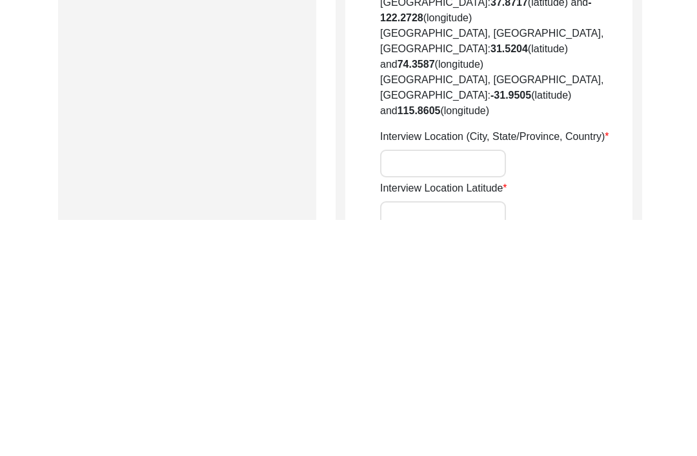
paste input "37.76128600 · Longitude: -122.43583800"
click at [394, 386] on input "37.76128600 · Longitude: -122.43583800" at bounding box center [443, 400] width 126 height 28
click at [393, 386] on input "37.76128600 · Longitude: -122.43583800" at bounding box center [443, 400] width 126 height 28
click at [469, 417] on label "Interview Location Latitude" at bounding box center [443, 424] width 127 height 15
click at [469, 437] on input "Interview Location Latitude" at bounding box center [443, 451] width 126 height 28
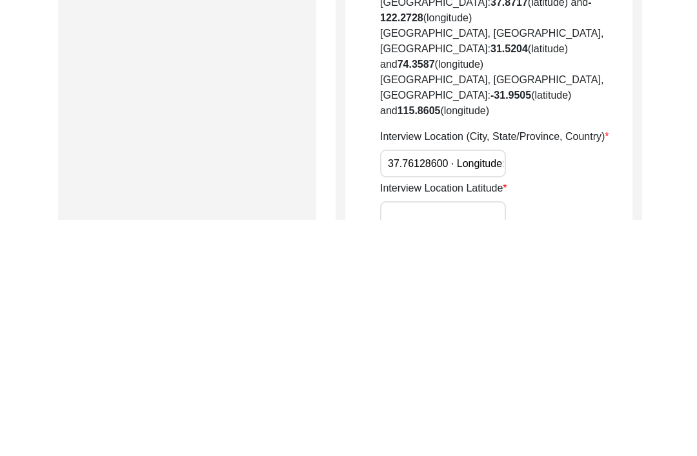
click at [462, 386] on input "37.76128600 · Longitude: -122.43583800" at bounding box center [443, 400] width 126 height 28
type input "37.76128600"
click at [429, 437] on input "Interview Location Latitude" at bounding box center [443, 451] width 126 height 28
paste input "37.76128600 · Longitude: -122.43583800"
type input "122.43583800"
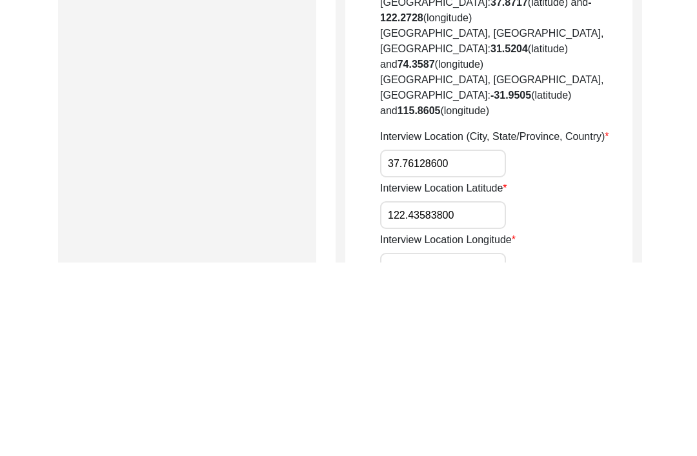
scroll to position [620, 0]
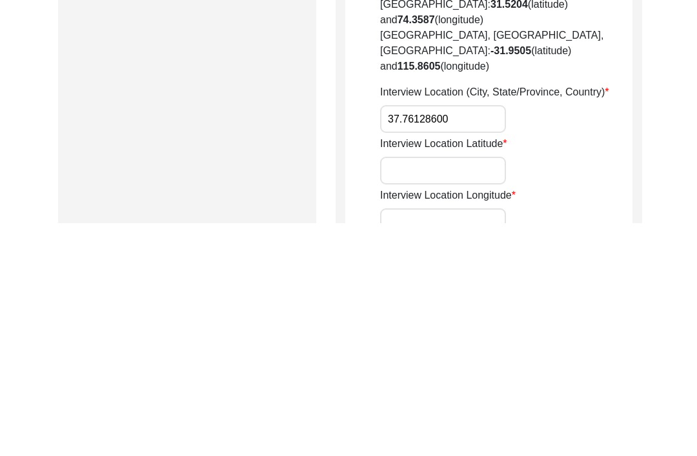
click at [419, 441] on input "Interview Location Longitude" at bounding box center [443, 455] width 126 height 28
paste input "122.43583800"
type input "122.43583800"
click at [394, 338] on input "37.76128600" at bounding box center [443, 352] width 126 height 28
click at [415, 390] on input "Interview Location Latitude" at bounding box center [443, 404] width 126 height 28
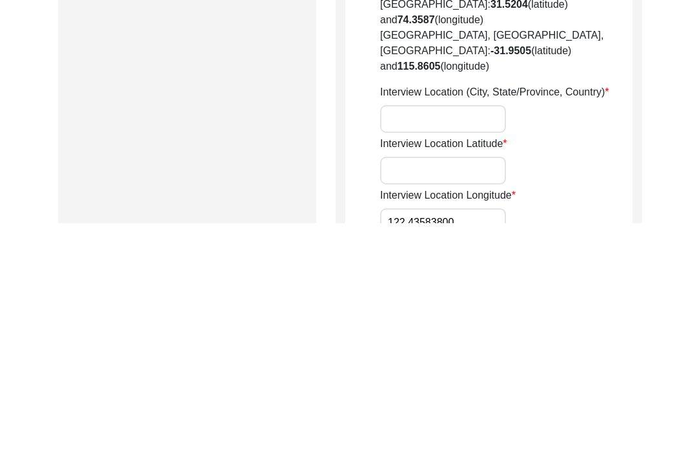
paste input "37.76128600"
type input "37.76128600"
click at [455, 338] on input "Interview Location (City, State/Province, Country)" at bounding box center [443, 352] width 126 height 28
type input "[GEOGRAPHIC_DATA], [US_STATE], [GEOGRAPHIC_DATA]"
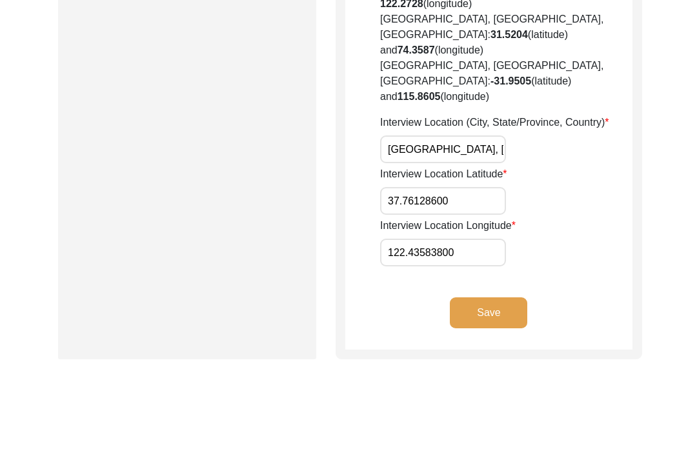
click at [506, 297] on button "Save" at bounding box center [488, 312] width 77 height 31
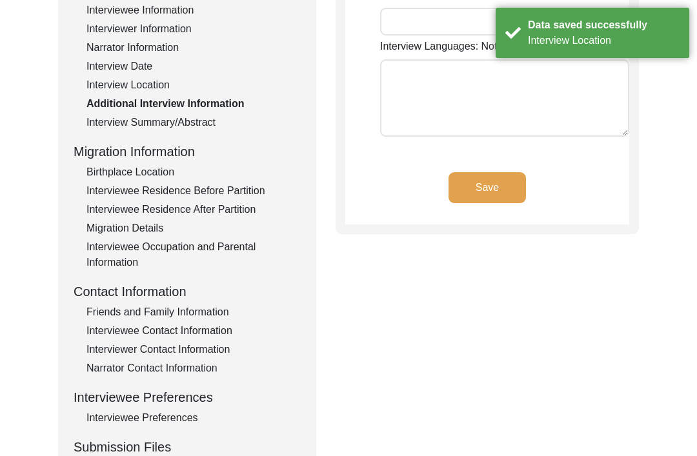
type input "Punjabi and English"
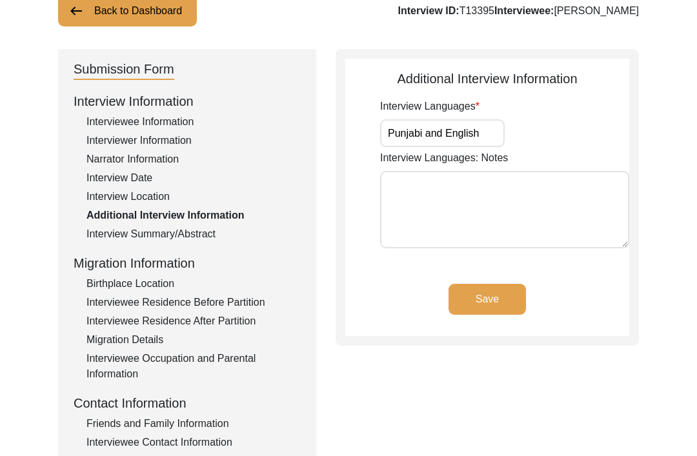
click at [537, 192] on textarea "Interview Languages: Notes" at bounding box center [504, 209] width 249 height 77
click at [506, 297] on button "Save" at bounding box center [486, 299] width 77 height 31
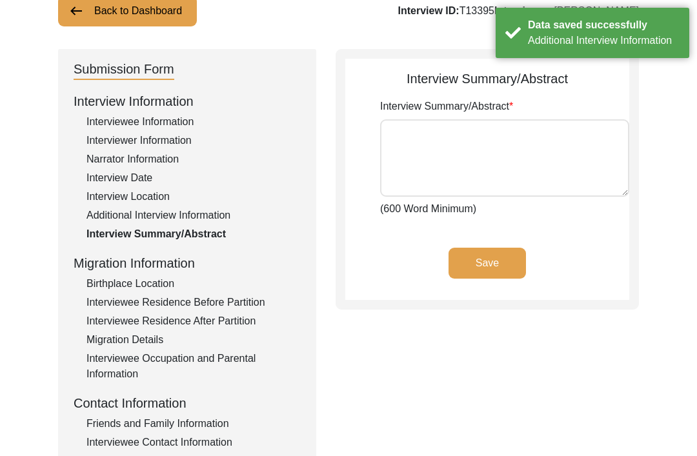
click at [166, 284] on div "Birthplace Location" at bounding box center [193, 283] width 214 height 15
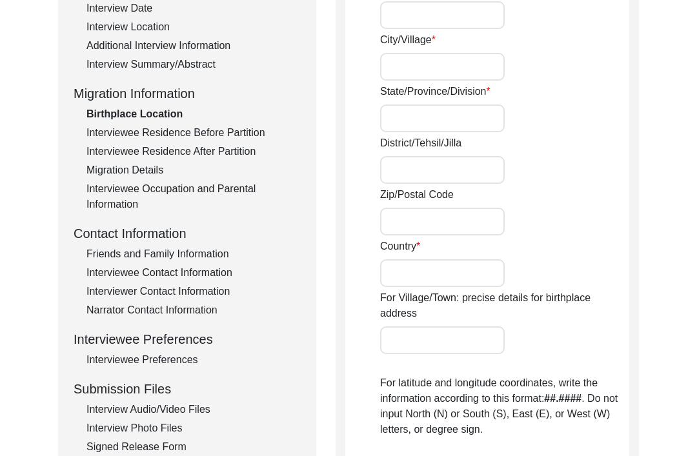
scroll to position [230, 0]
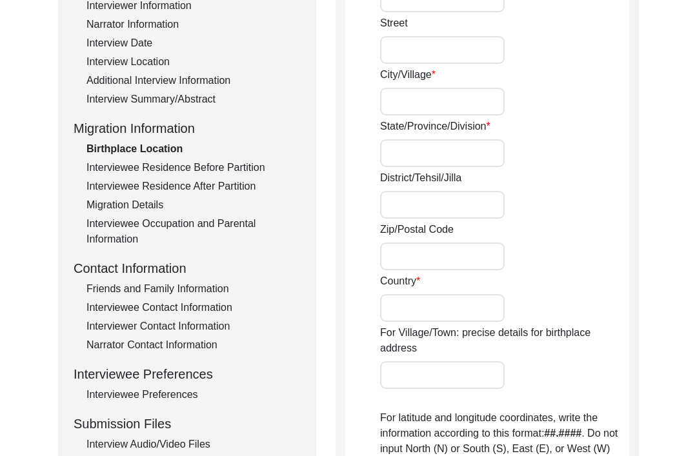
click at [233, 166] on div "Interviewee Residence Before Partition" at bounding box center [193, 167] width 214 height 15
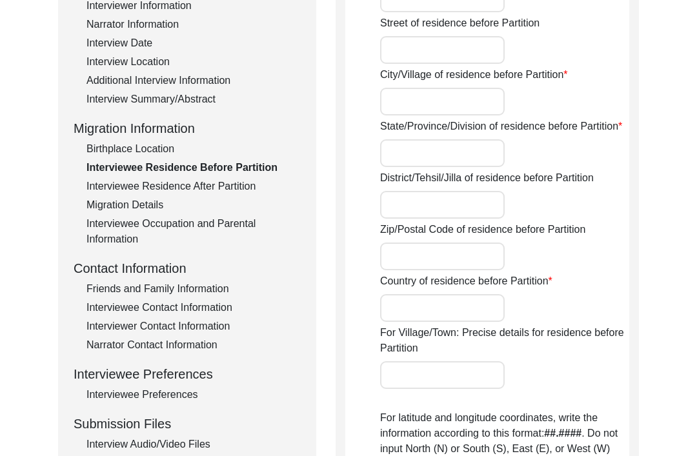
click at [219, 181] on div "Interviewee Residence After Partition" at bounding box center [193, 186] width 214 height 15
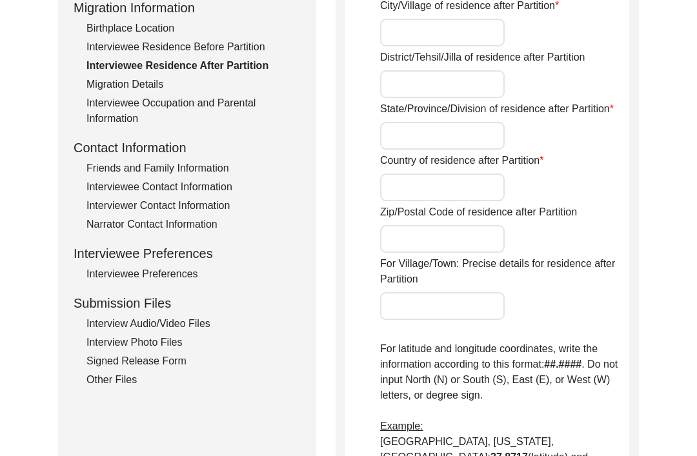
scroll to position [348, 0]
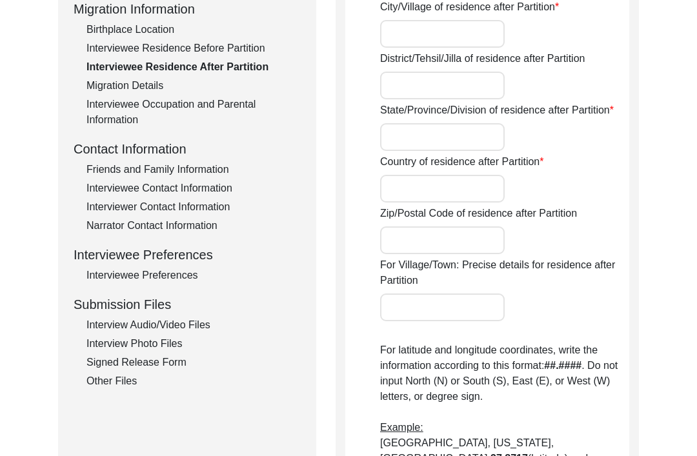
click at [148, 92] on div "Migration Details" at bounding box center [193, 86] width 214 height 15
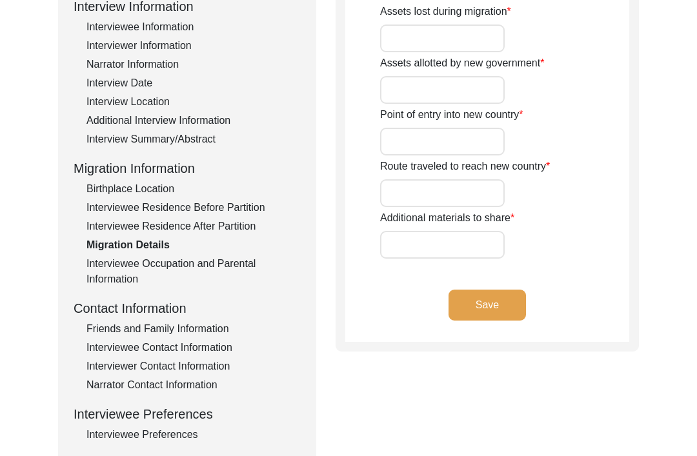
scroll to position [190, 0]
click at [225, 263] on div "Interviewee Occupation and Parental Information" at bounding box center [193, 271] width 214 height 31
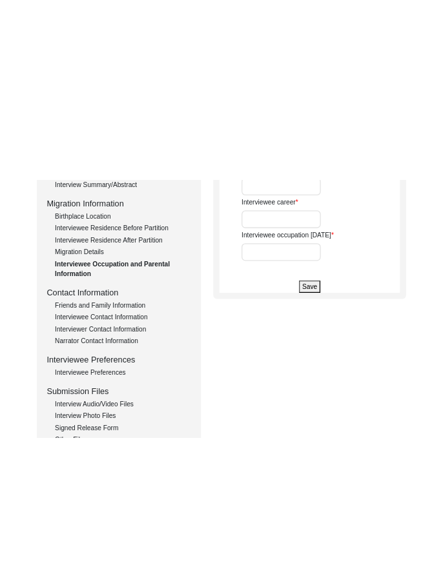
scroll to position [0, 0]
